Goal: Task Accomplishment & Management: Use online tool/utility

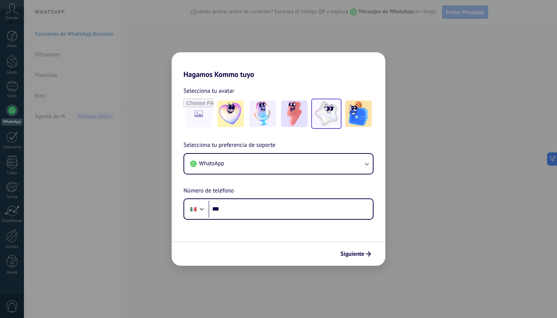
click at [320, 116] on img at bounding box center [326, 114] width 27 height 27
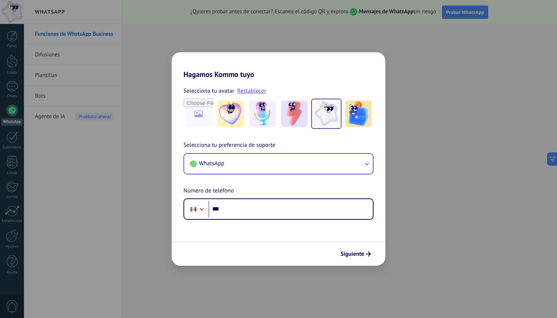
click at [213, 165] on span "WhatsApp" at bounding box center [211, 163] width 25 height 7
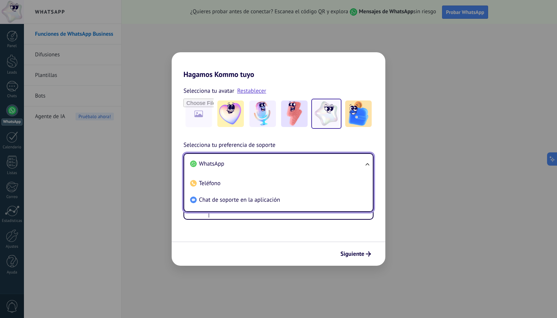
click at [211, 162] on span "WhatsApp" at bounding box center [211, 163] width 25 height 7
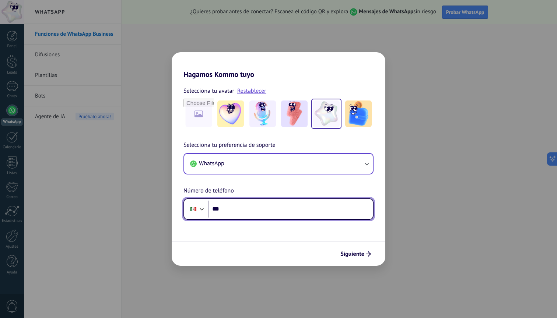
click at [235, 206] on input "***" at bounding box center [290, 209] width 164 height 17
type input "**********"
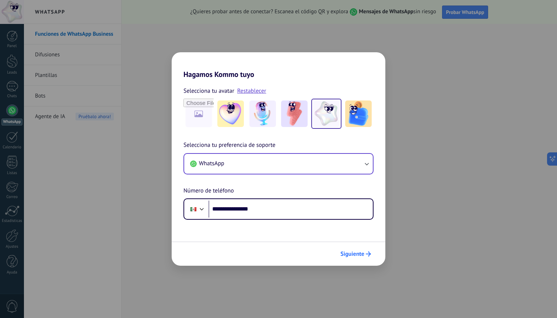
click at [361, 250] on button "Siguiente" at bounding box center [355, 254] width 37 height 13
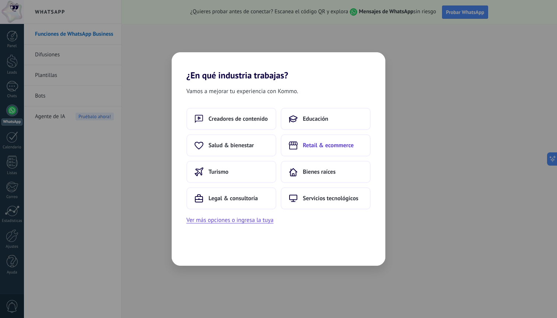
click at [307, 145] on span "Retail & ecommerce" at bounding box center [328, 145] width 51 height 7
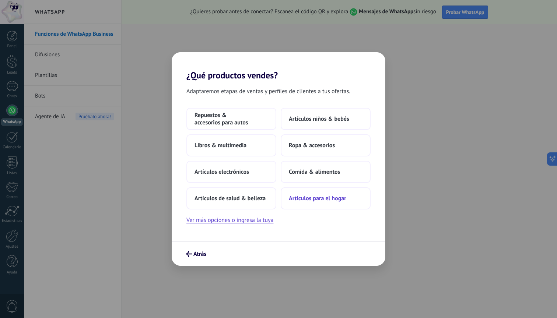
click at [294, 196] on span "Artículos para el hogar" at bounding box center [317, 198] width 57 height 7
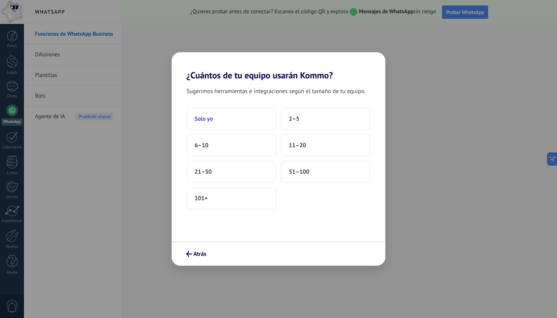
click at [251, 118] on button "Solo yo" at bounding box center [231, 119] width 90 height 22
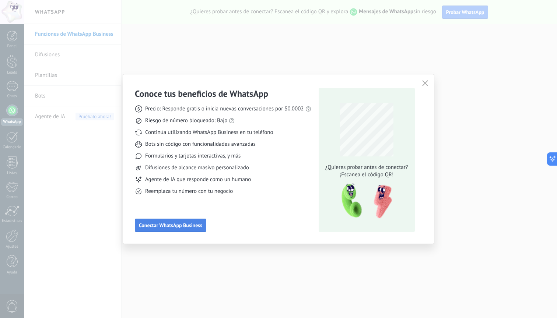
click at [201, 224] on span "Conectar WhatsApp Business" at bounding box center [170, 225] width 63 height 5
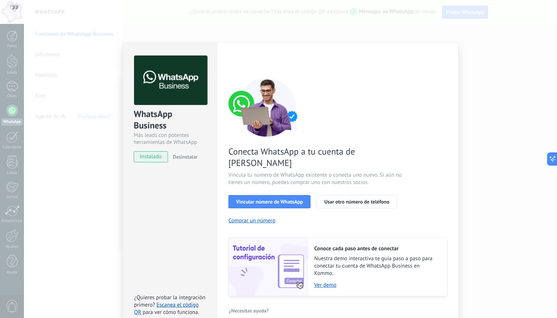
scroll to position [7, 0]
click at [317, 270] on div "Conoce cada paso antes de conectar Nuestra demo interactiva te guía paso a paso…" at bounding box center [377, 267] width 138 height 58
click at [317, 282] on link "Ver demo" at bounding box center [376, 285] width 125 height 7
click at [169, 302] on link "Escanea el código QR" at bounding box center [166, 309] width 64 height 14
